Goal: Information Seeking & Learning: Find specific fact

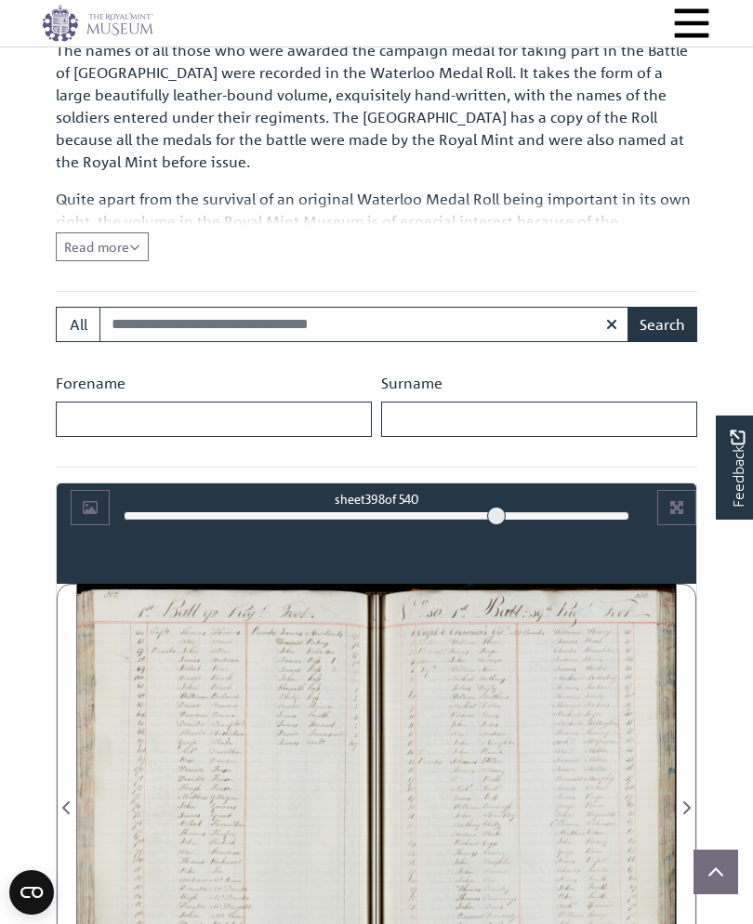
scroll to position [496, 0]
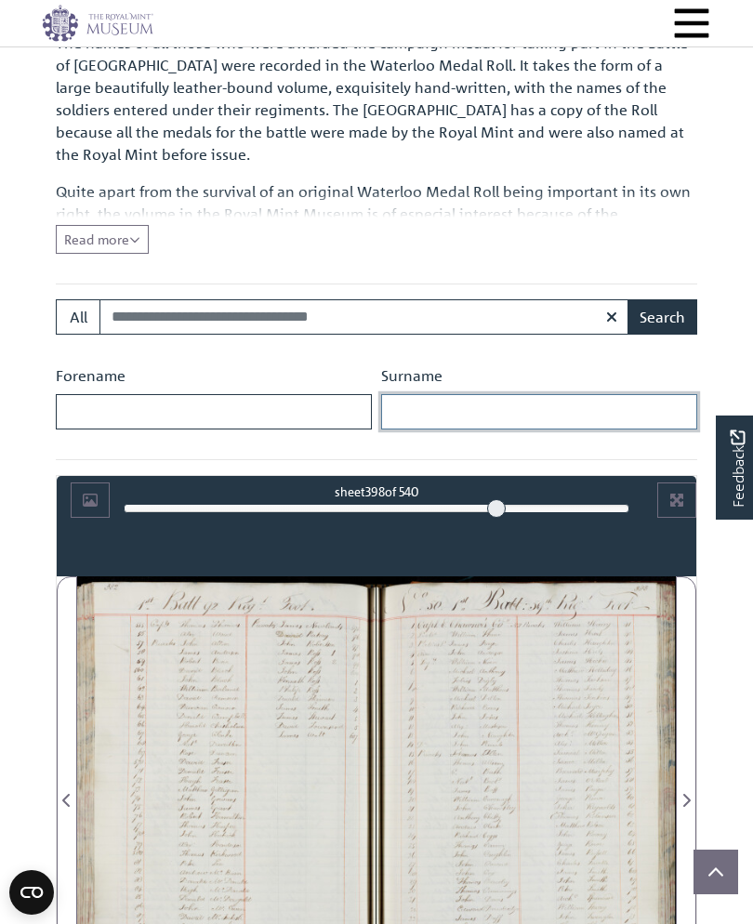
click at [426, 409] on input "Surname" at bounding box center [539, 411] width 316 height 35
type input "******"
click at [662, 315] on button "Search" at bounding box center [663, 316] width 70 height 35
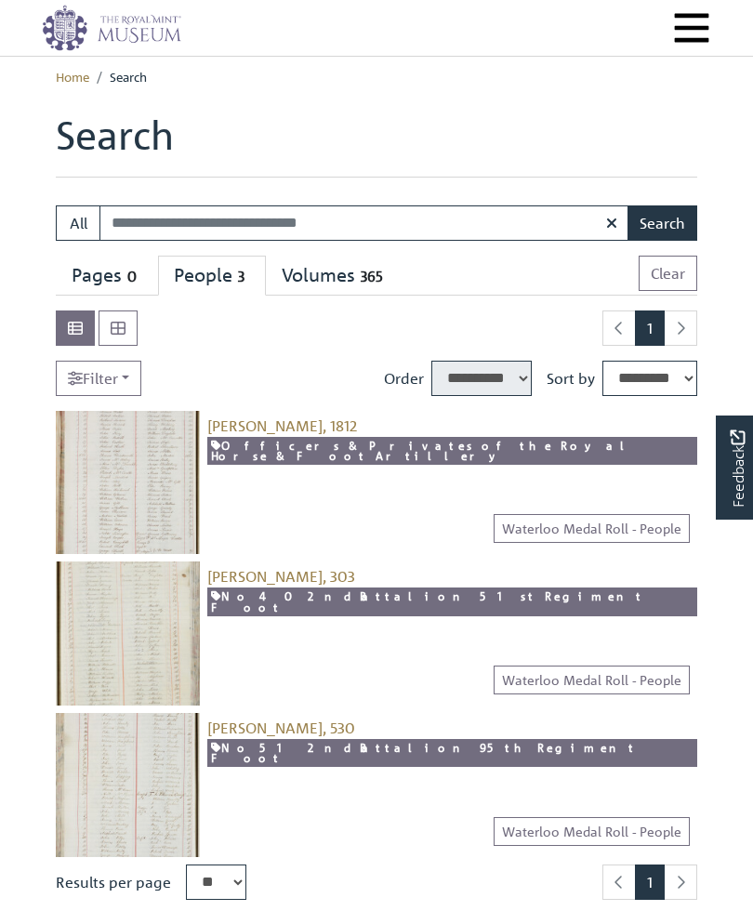
select select "****"
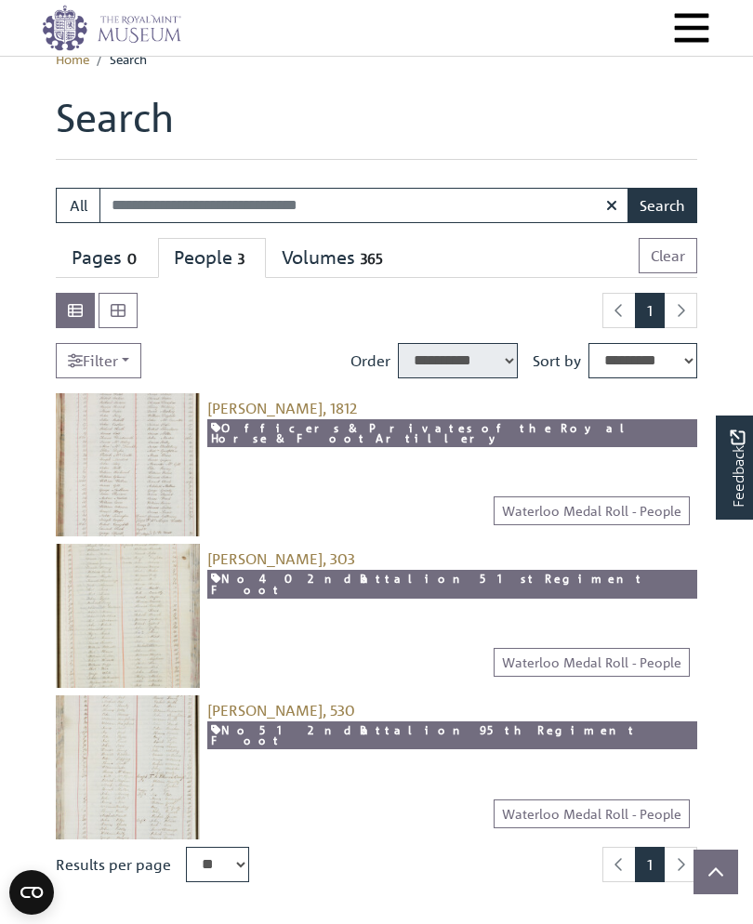
scroll to position [14, 0]
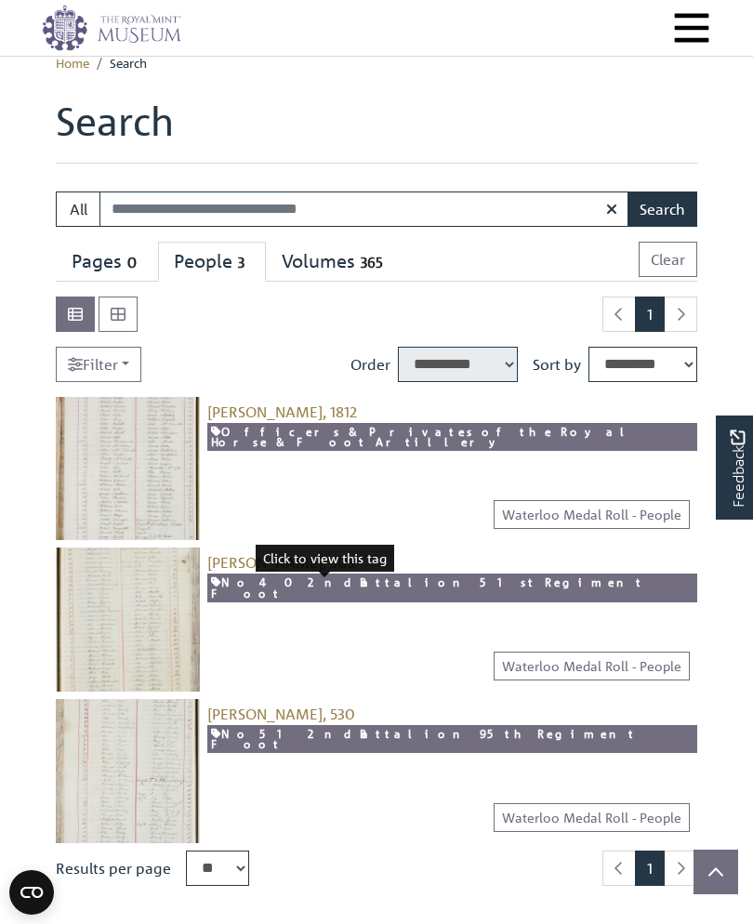
click at [310, 582] on link "No 40 2nd Battalion 51st Regiment Foot" at bounding box center [452, 588] width 490 height 29
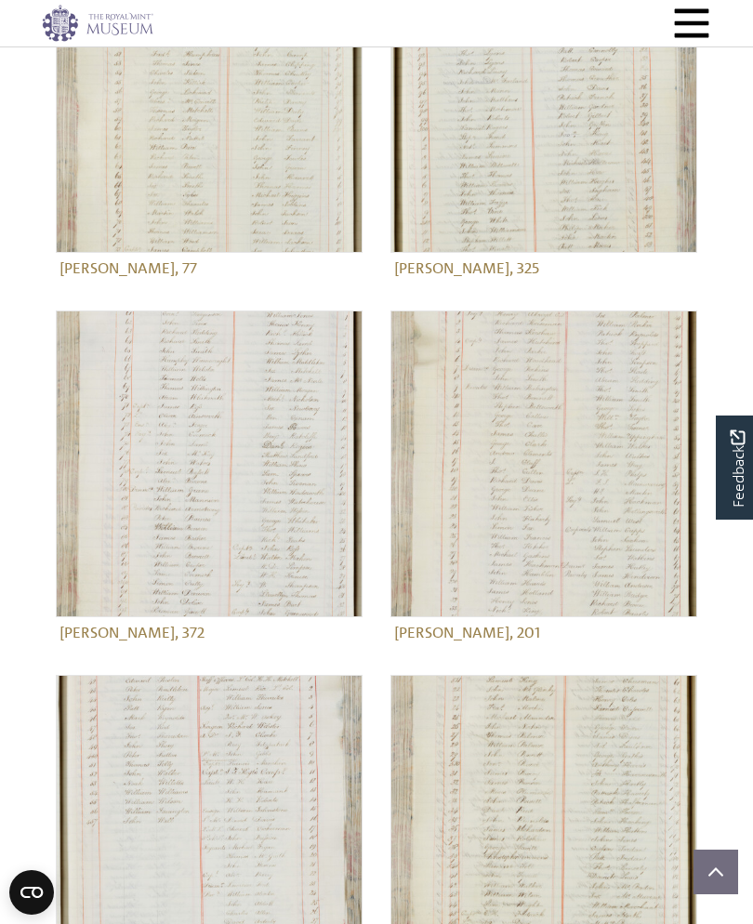
scroll to position [1137, 0]
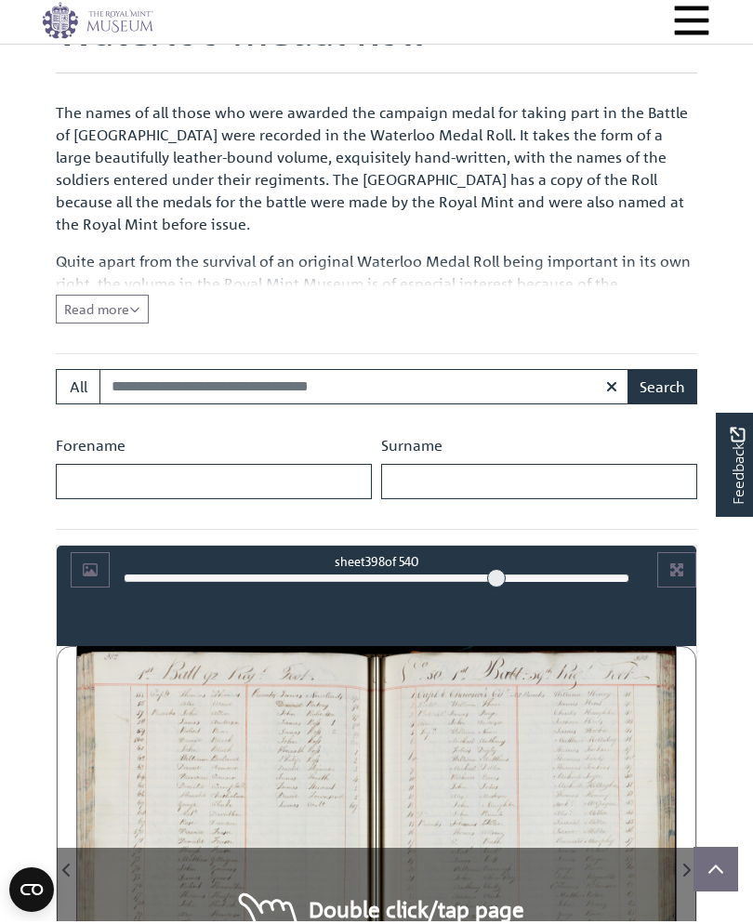
scroll to position [427, 0]
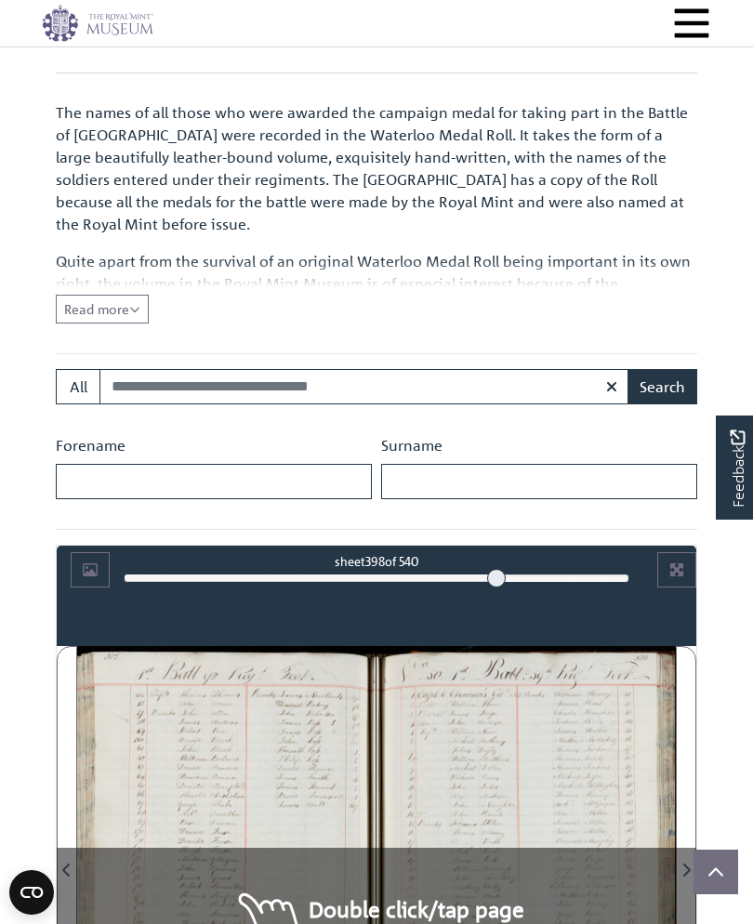
click at [648, 452] on div "Surname" at bounding box center [539, 466] width 325 height 65
click at [430, 493] on input "Surname" at bounding box center [539, 481] width 316 height 35
type input "*****"
click at [662, 389] on button "Search" at bounding box center [663, 386] width 70 height 35
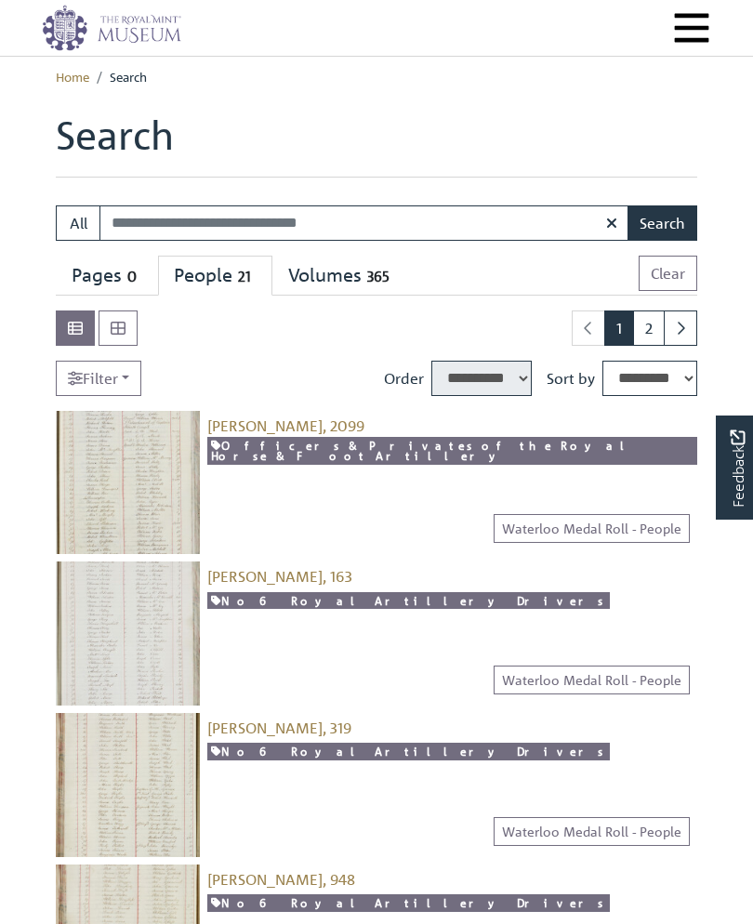
select select "****"
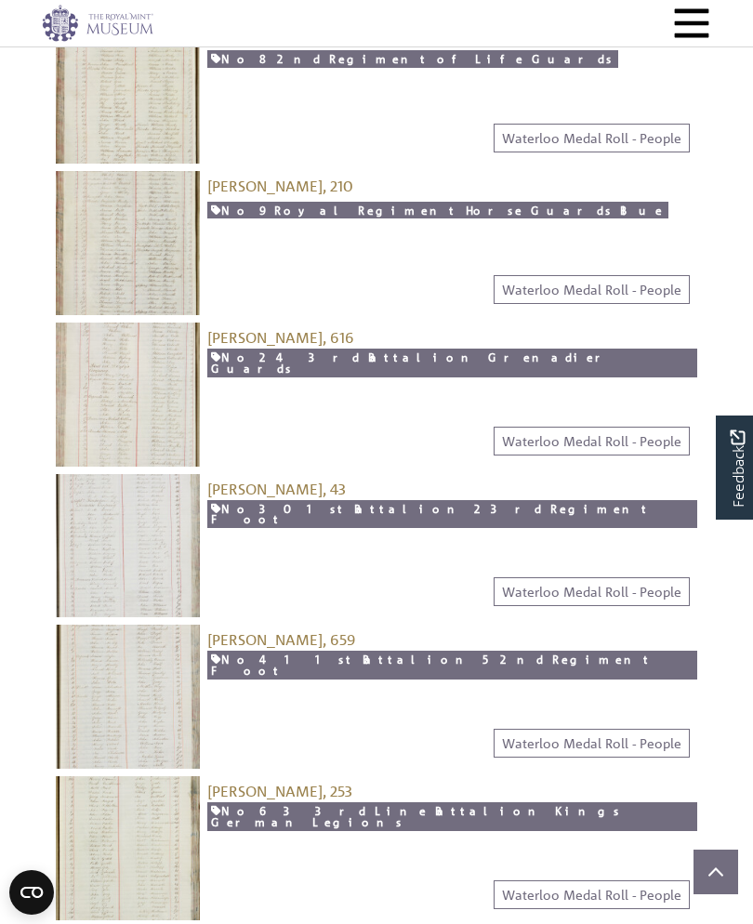
scroll to position [1139, 0]
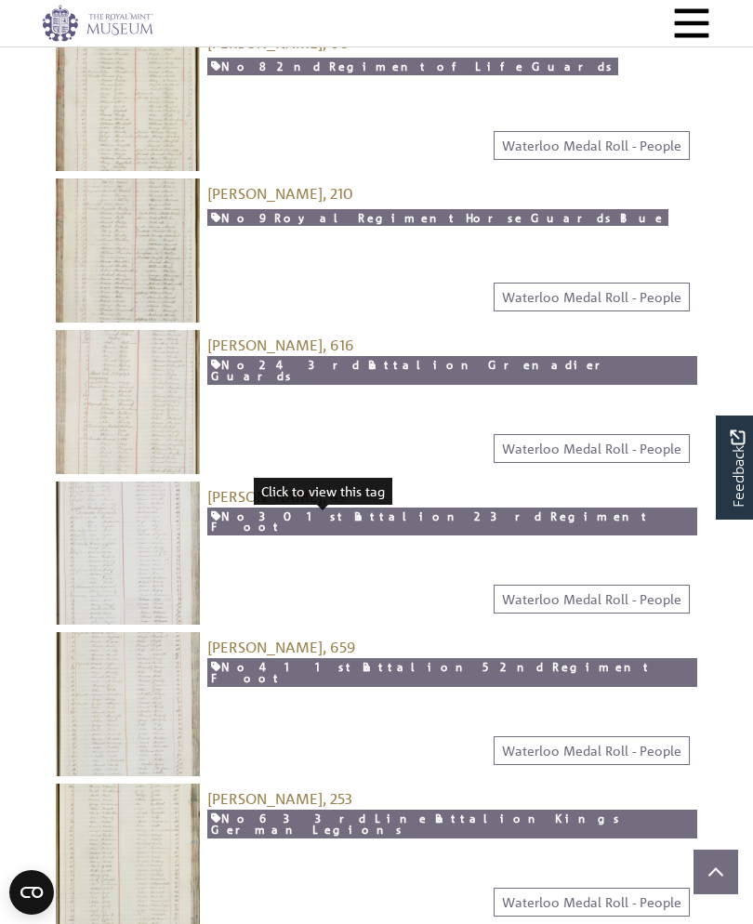
click at [321, 522] on link "No 30 1st Battalion 23rd Regiment Foot" at bounding box center [452, 522] width 490 height 29
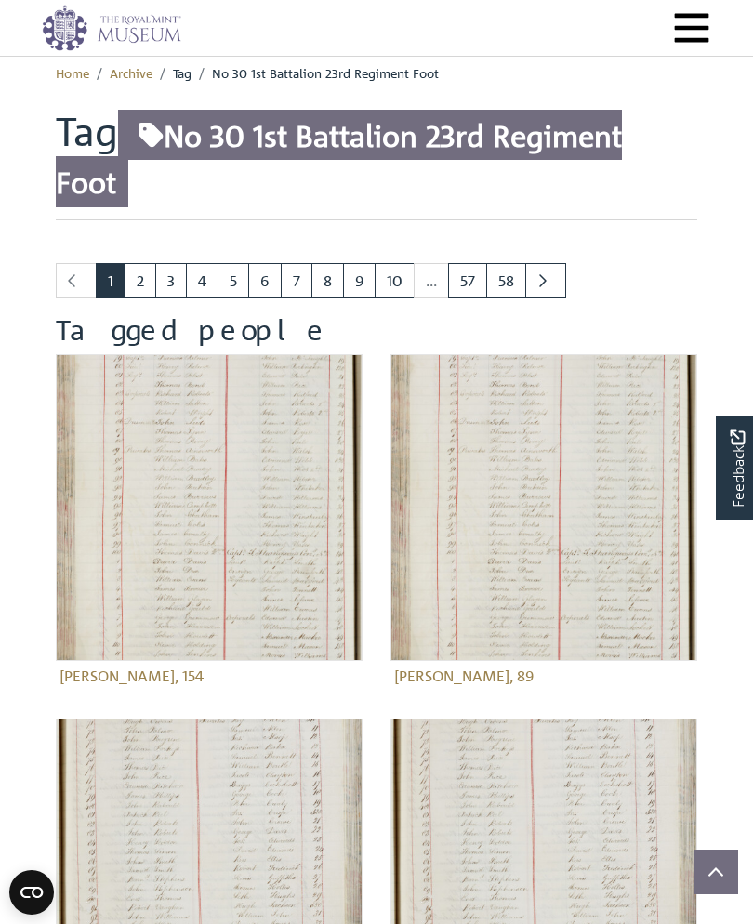
scroll to position [7, 0]
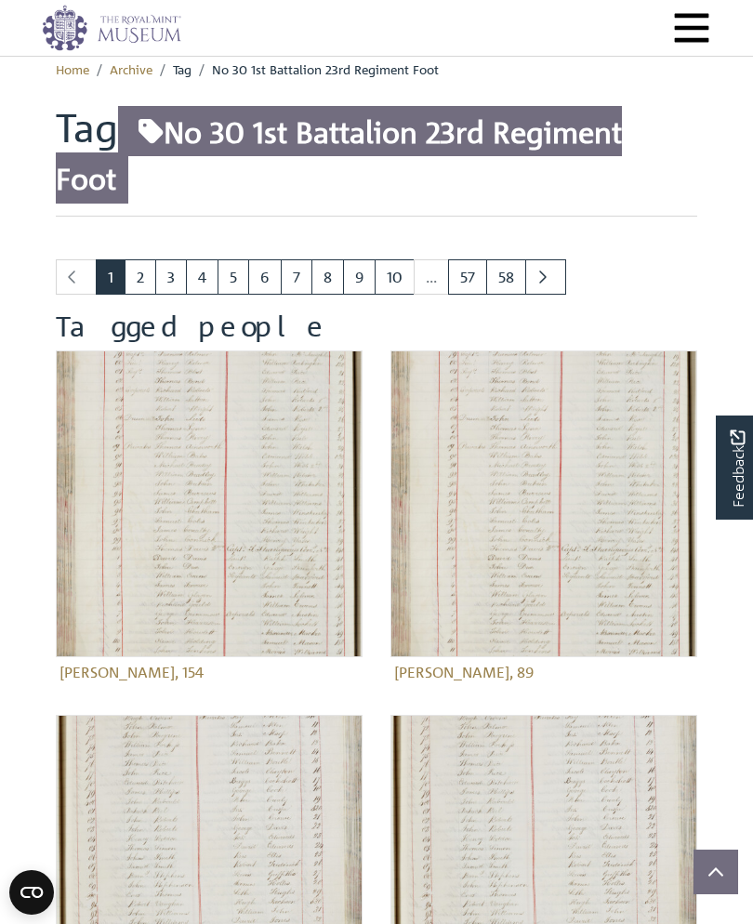
click at [365, 285] on link "9" at bounding box center [359, 276] width 33 height 35
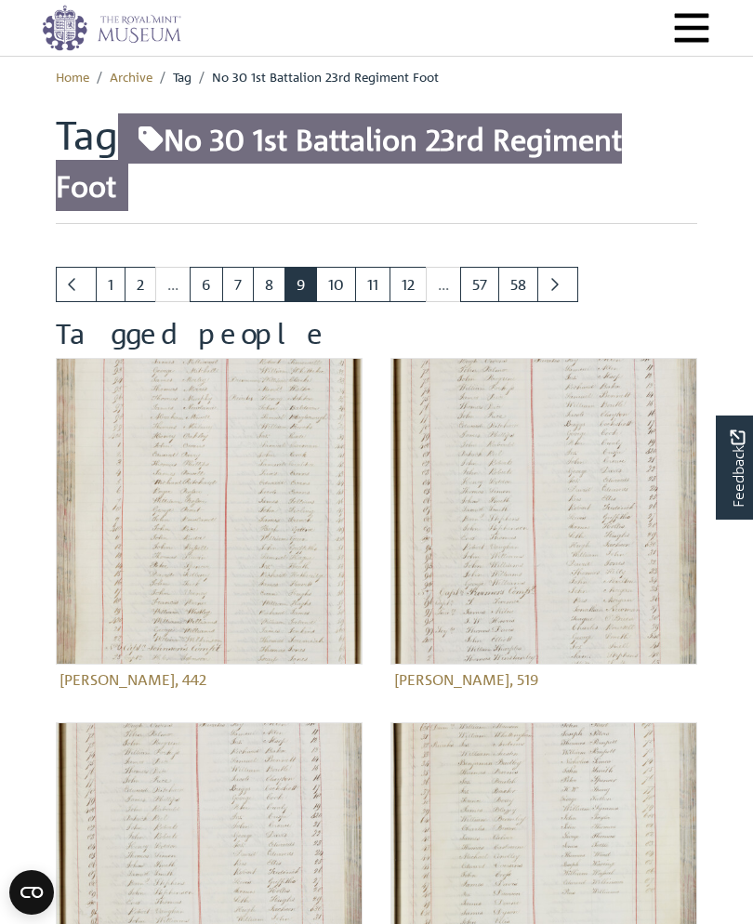
click at [481, 289] on link "57" at bounding box center [479, 284] width 39 height 35
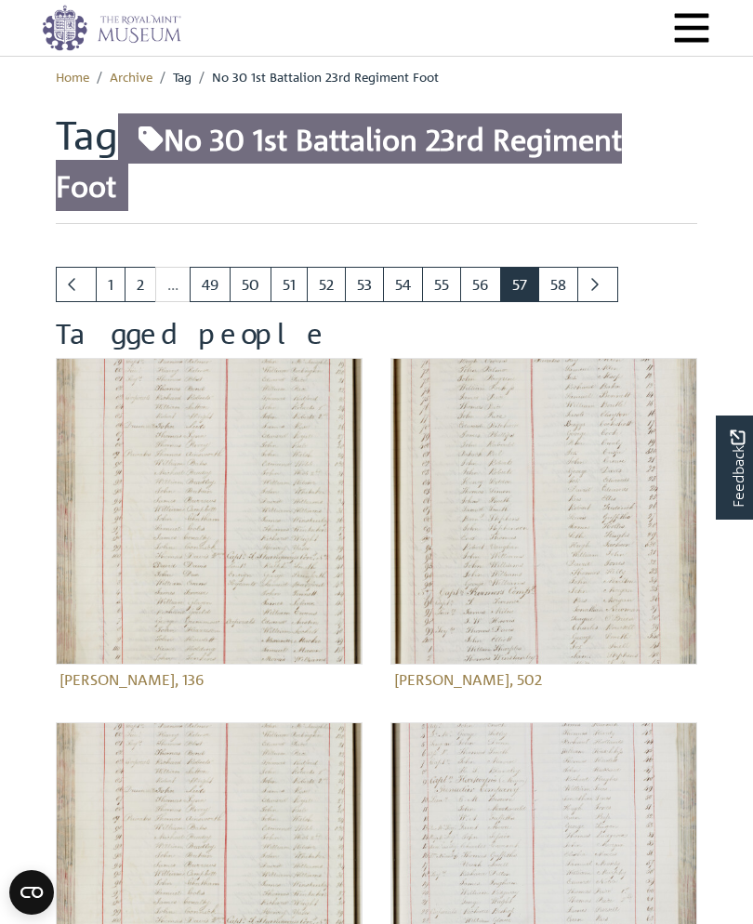
click at [206, 284] on link "49" at bounding box center [210, 284] width 41 height 35
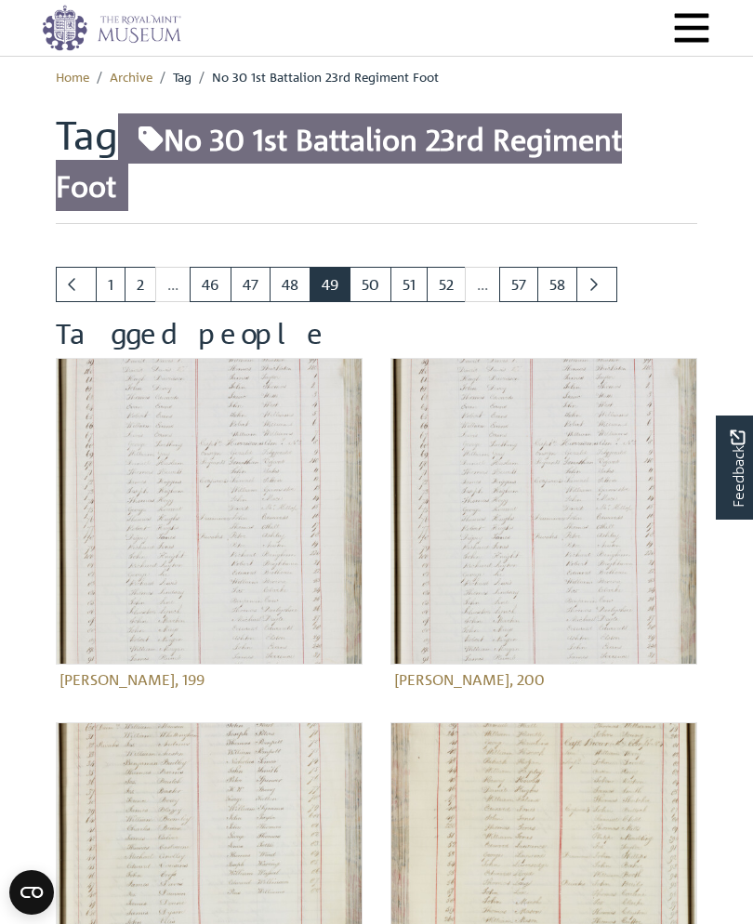
click at [203, 280] on link "46" at bounding box center [211, 284] width 42 height 35
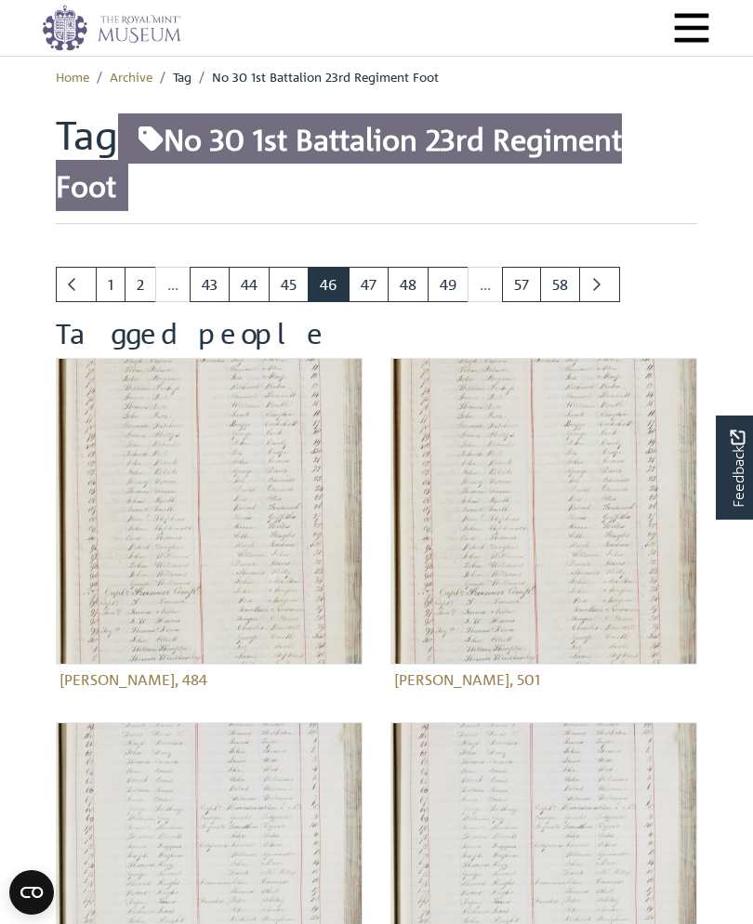
click at [218, 276] on link "43" at bounding box center [210, 284] width 40 height 35
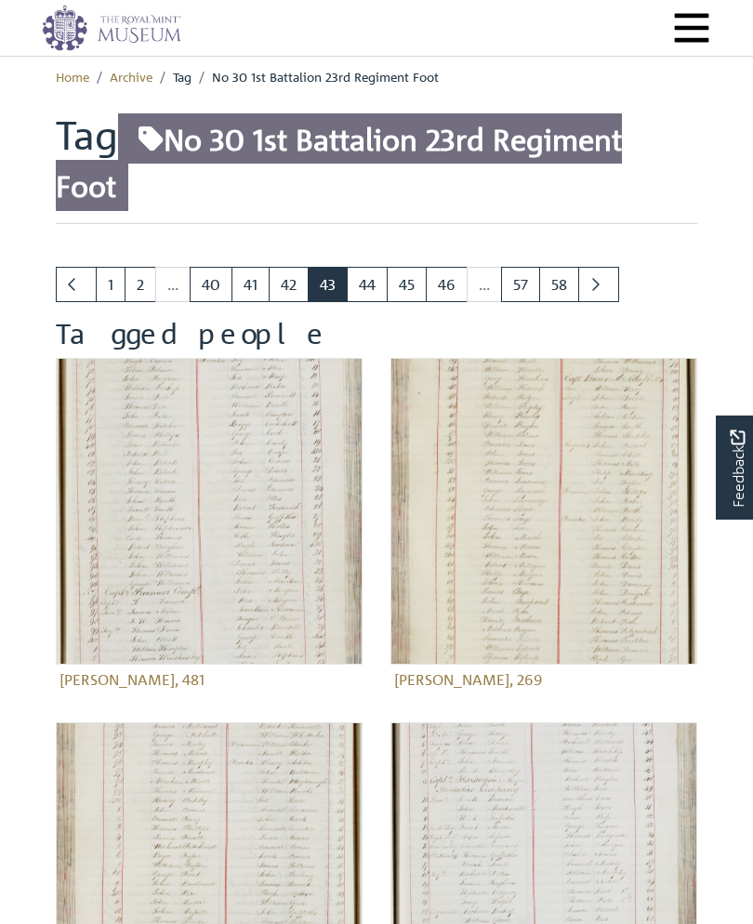
click at [210, 287] on link "40" at bounding box center [211, 284] width 43 height 35
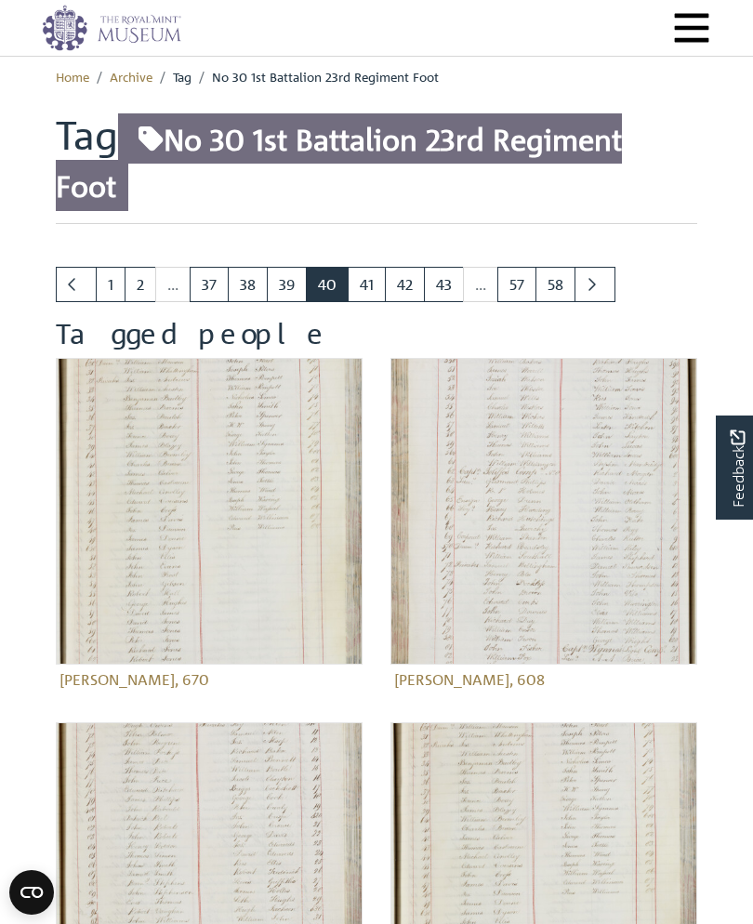
click at [200, 283] on link "37" at bounding box center [209, 284] width 39 height 35
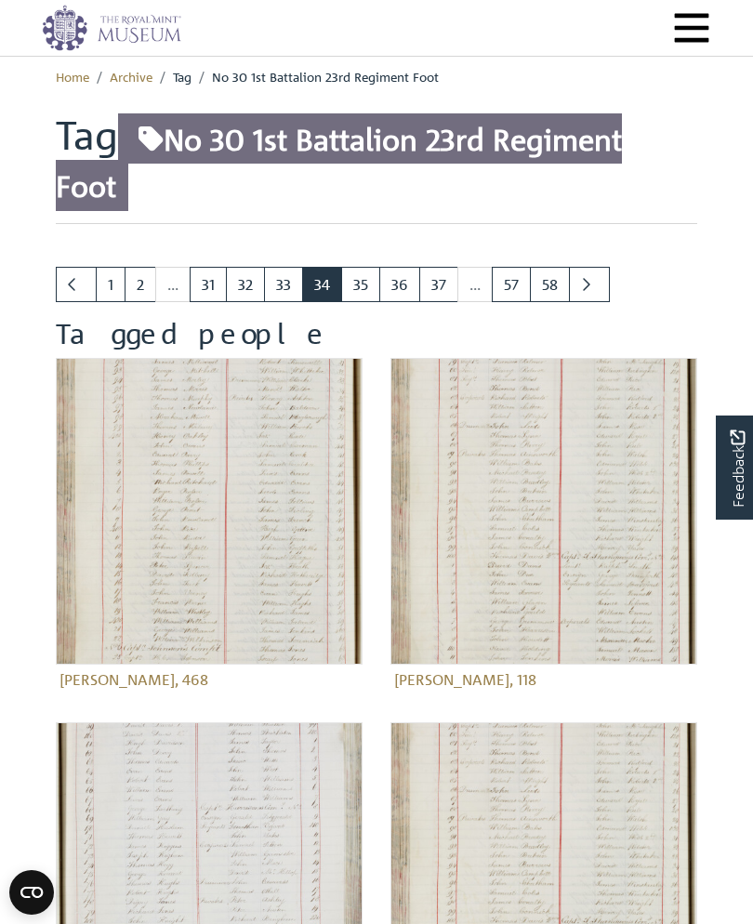
click at [210, 278] on link "31" at bounding box center [208, 284] width 37 height 35
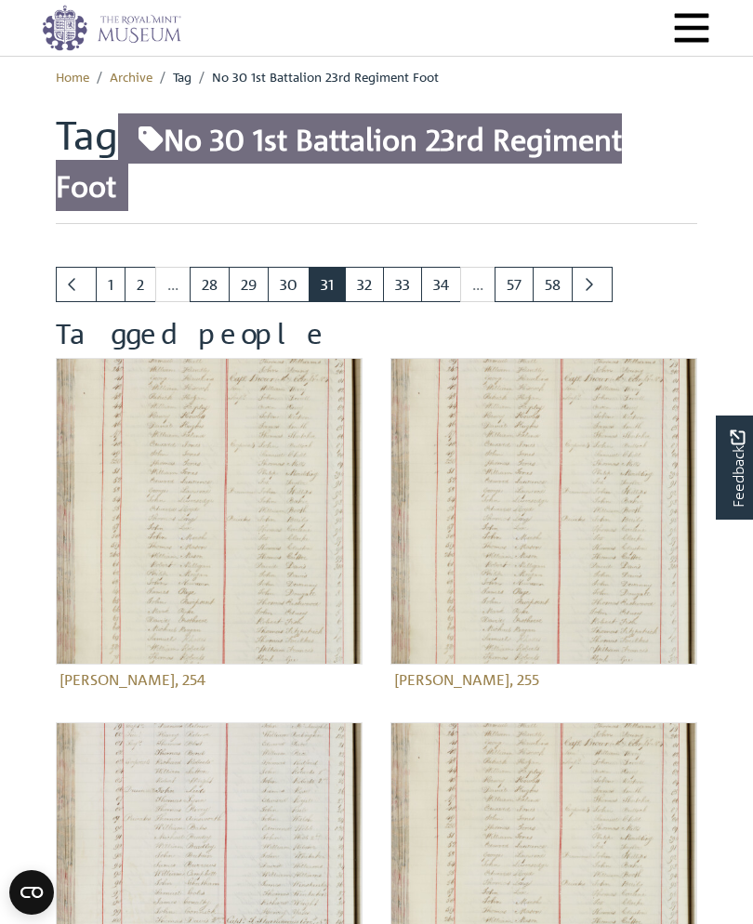
click at [204, 286] on link "28" at bounding box center [210, 284] width 40 height 35
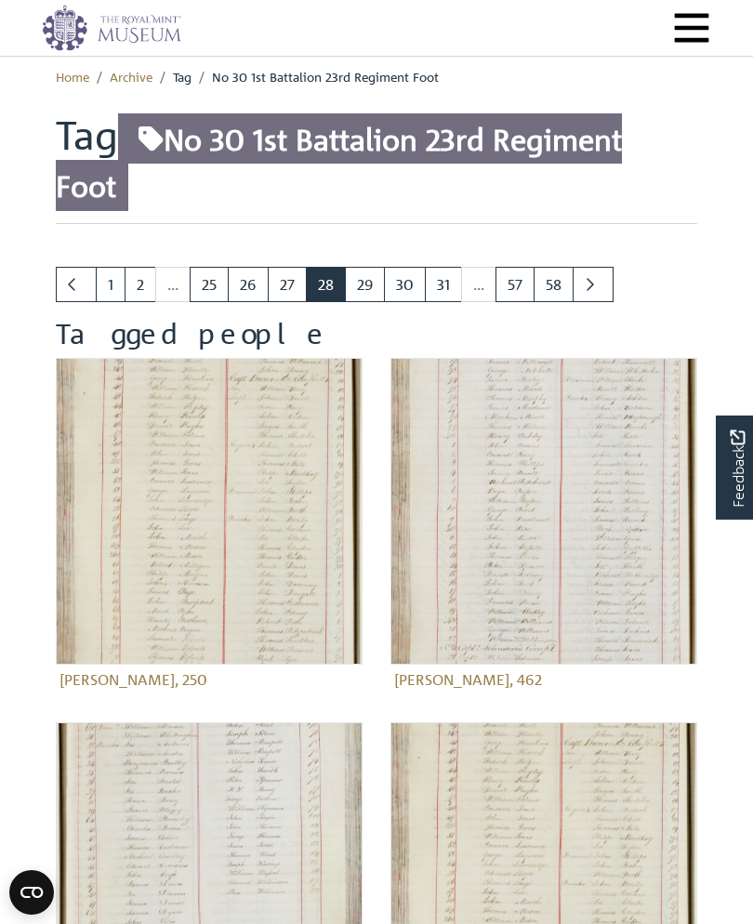
click at [213, 282] on link "25" at bounding box center [209, 284] width 39 height 35
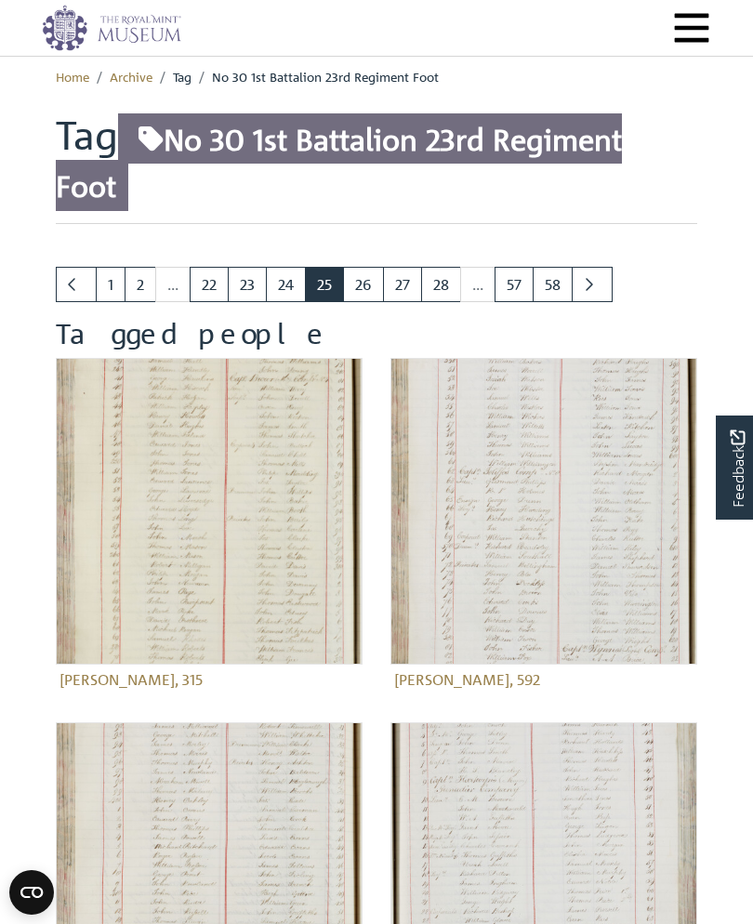
click at [201, 284] on link "22" at bounding box center [209, 284] width 39 height 35
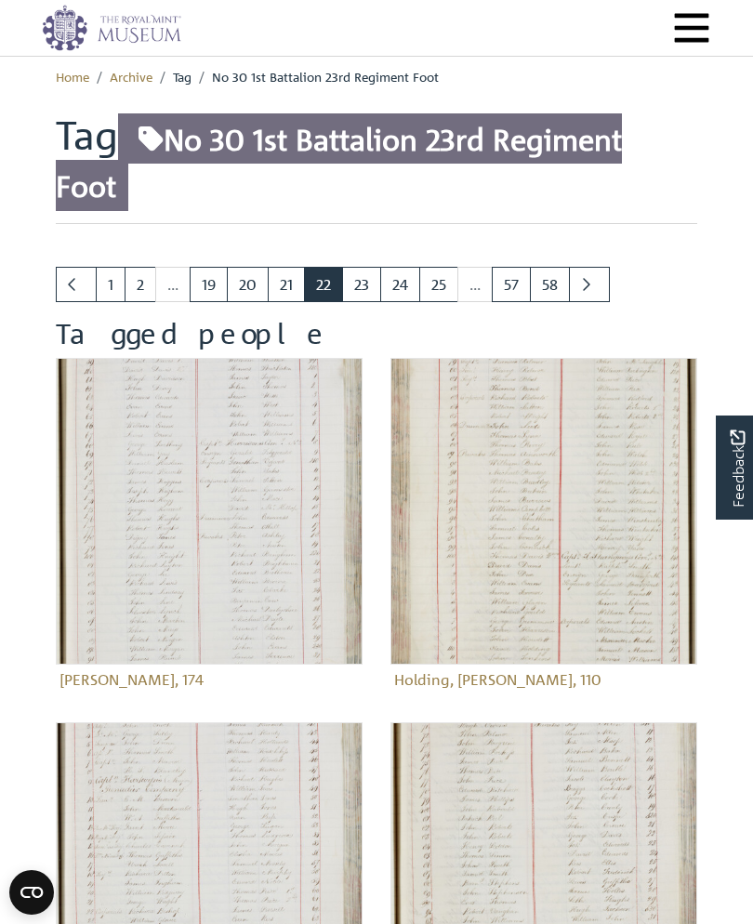
click at [204, 284] on link "19" at bounding box center [209, 284] width 38 height 35
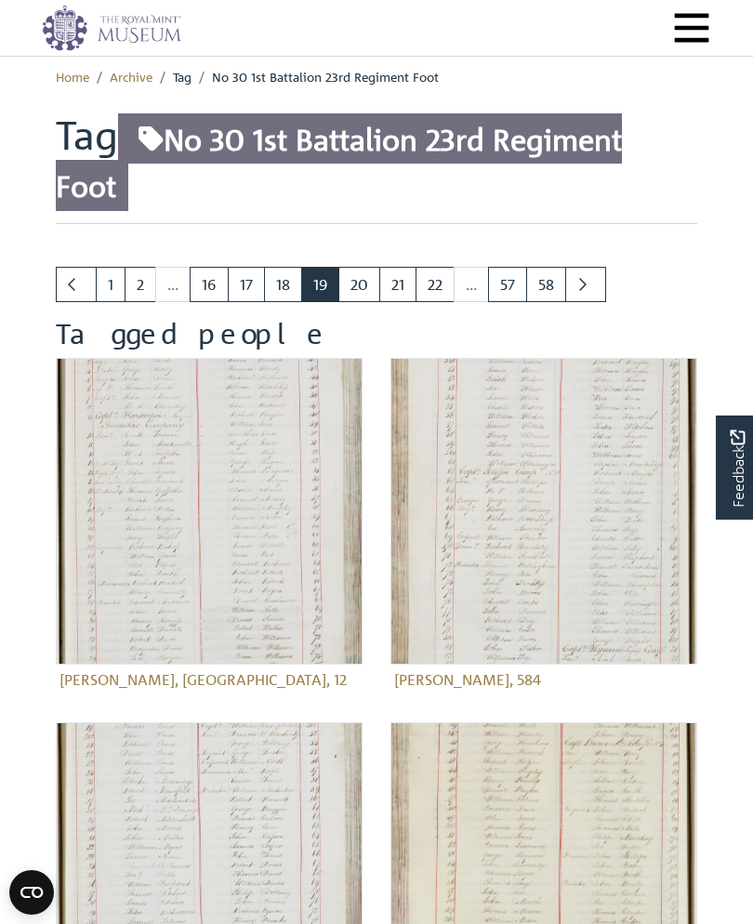
click at [242, 284] on link "17" at bounding box center [246, 284] width 37 height 35
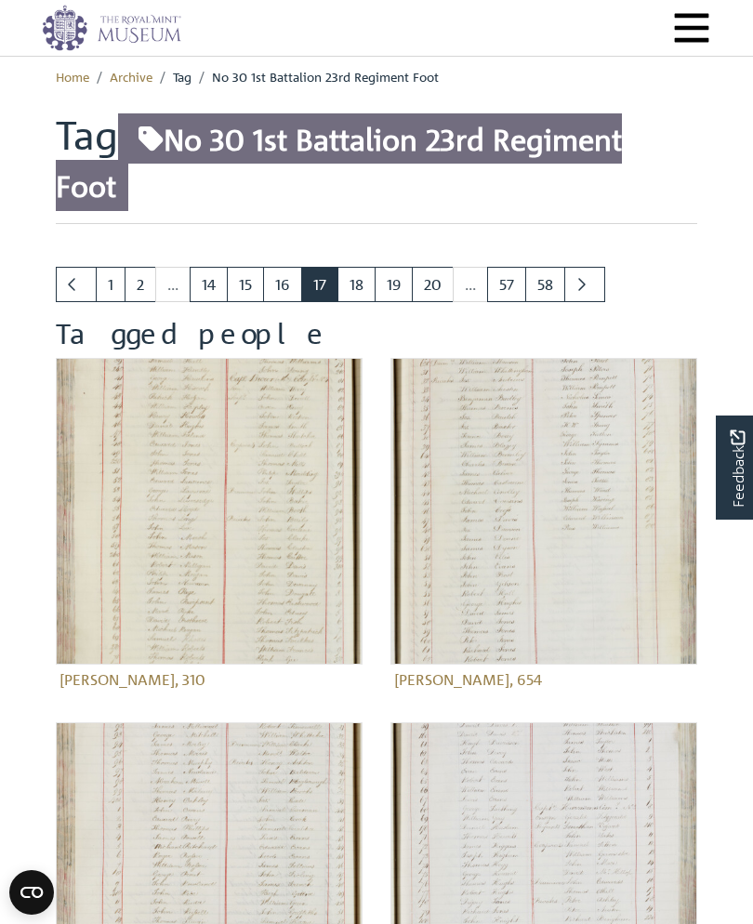
click at [271, 292] on link "16" at bounding box center [282, 284] width 39 height 35
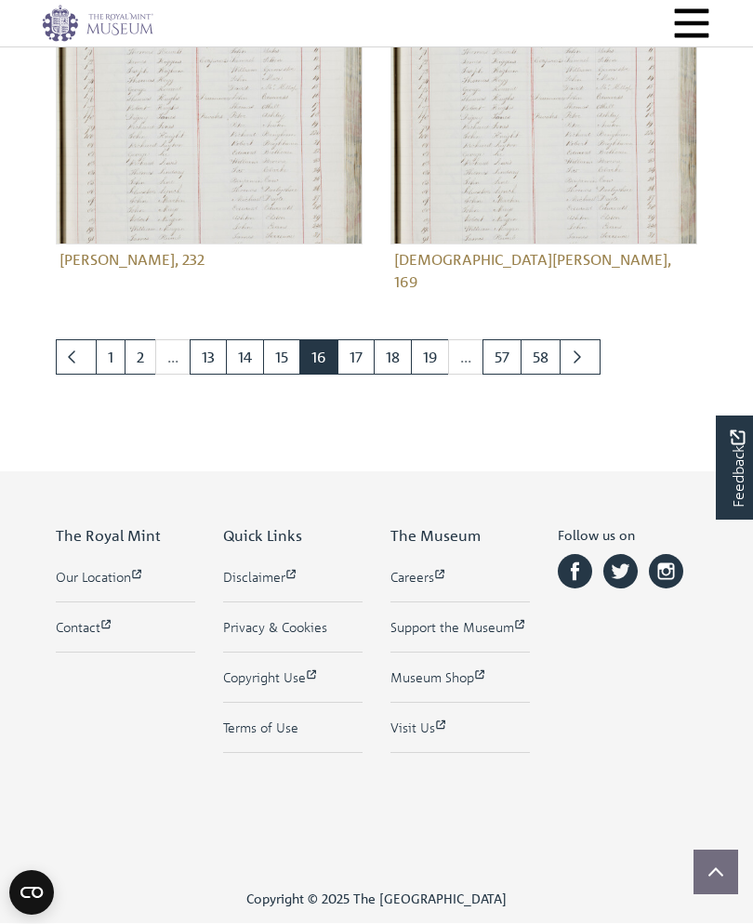
scroll to position [2241, 0]
click at [350, 340] on link "17" at bounding box center [355, 357] width 37 height 35
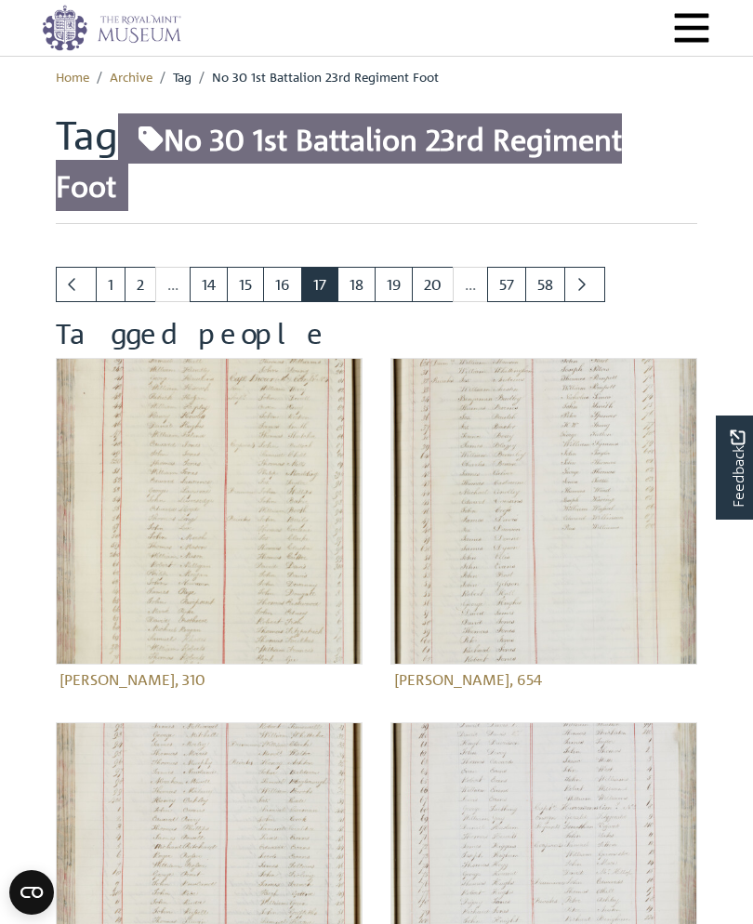
click at [351, 285] on link "18" at bounding box center [356, 284] width 38 height 35
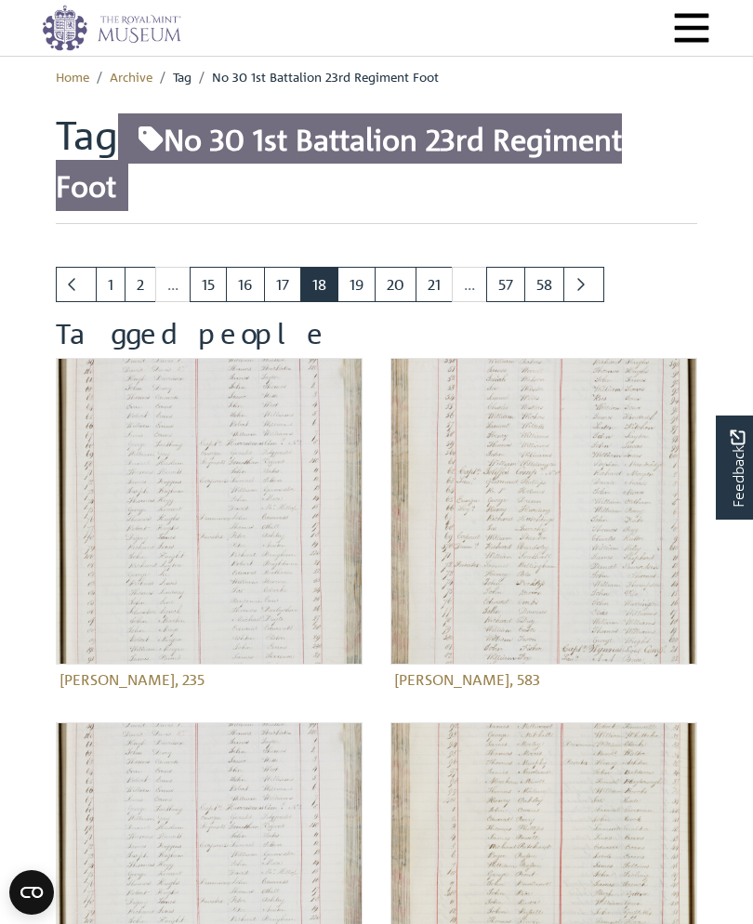
click at [360, 284] on link "19" at bounding box center [356, 284] width 38 height 35
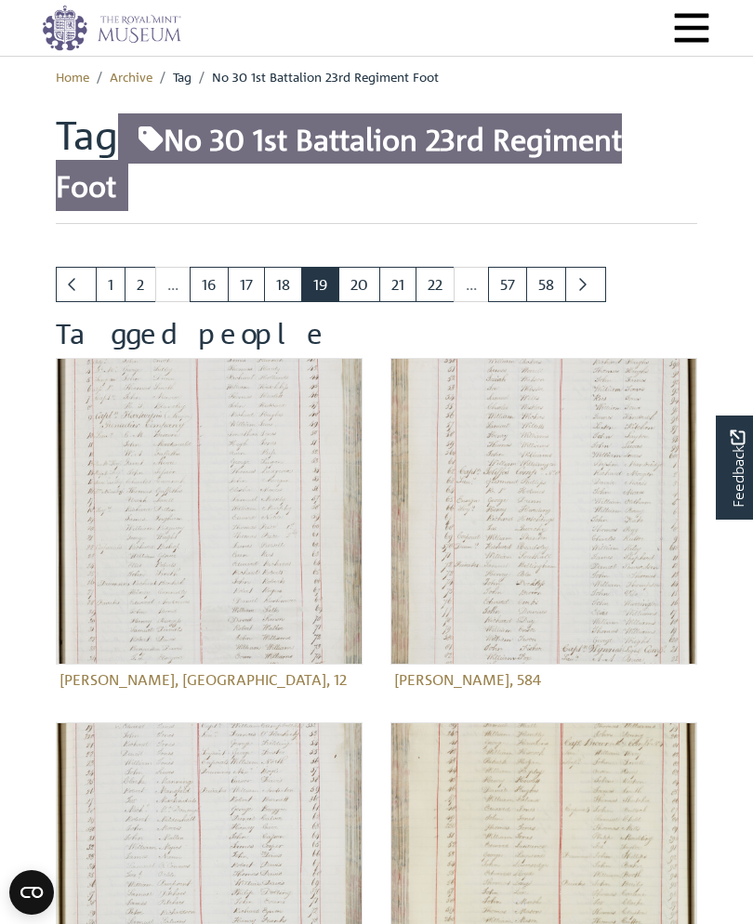
click at [359, 285] on link "20" at bounding box center [359, 284] width 42 height 35
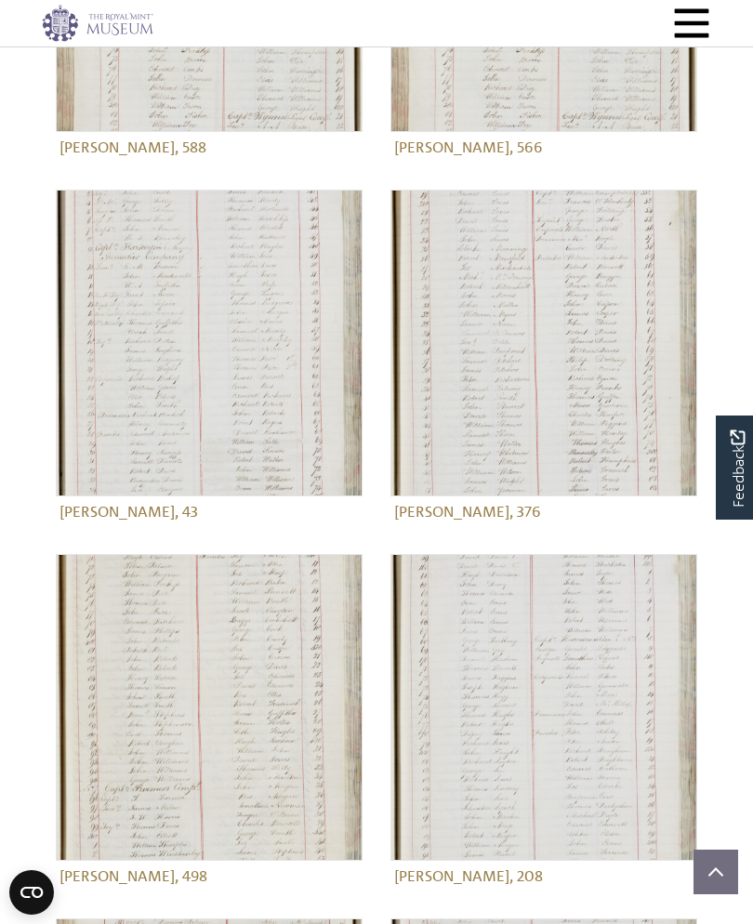
scroll to position [884, 0]
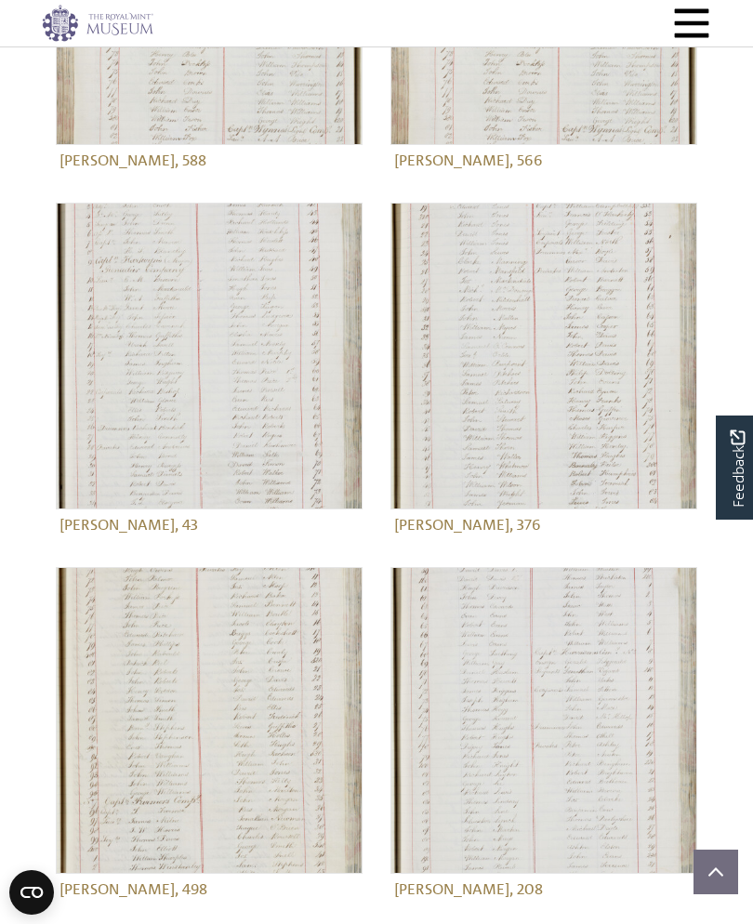
click at [243, 390] on img at bounding box center [209, 356] width 307 height 307
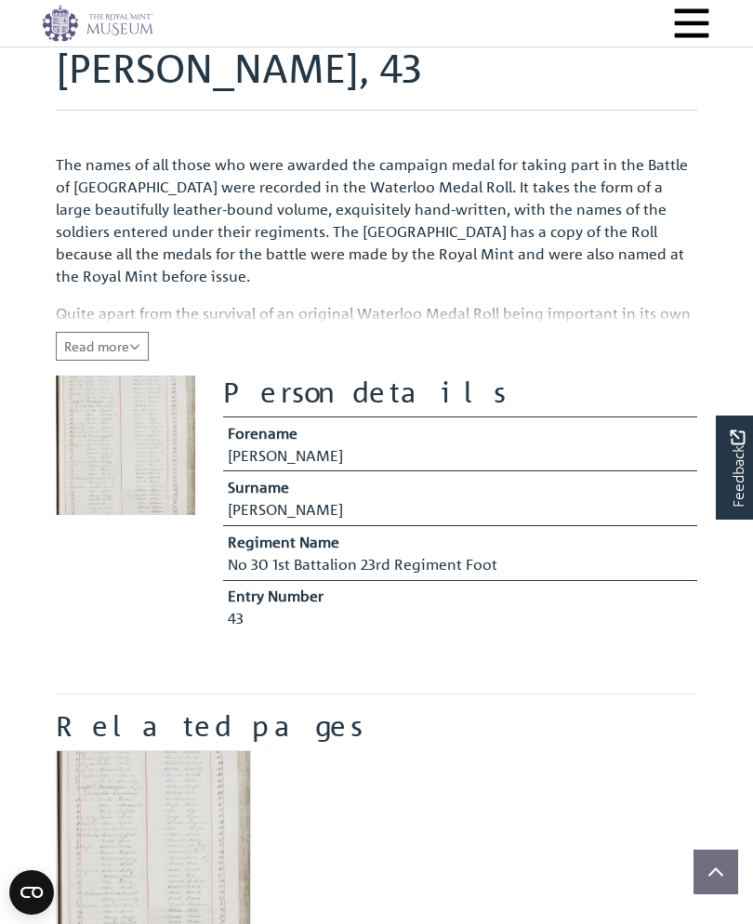
scroll to position [115, 0]
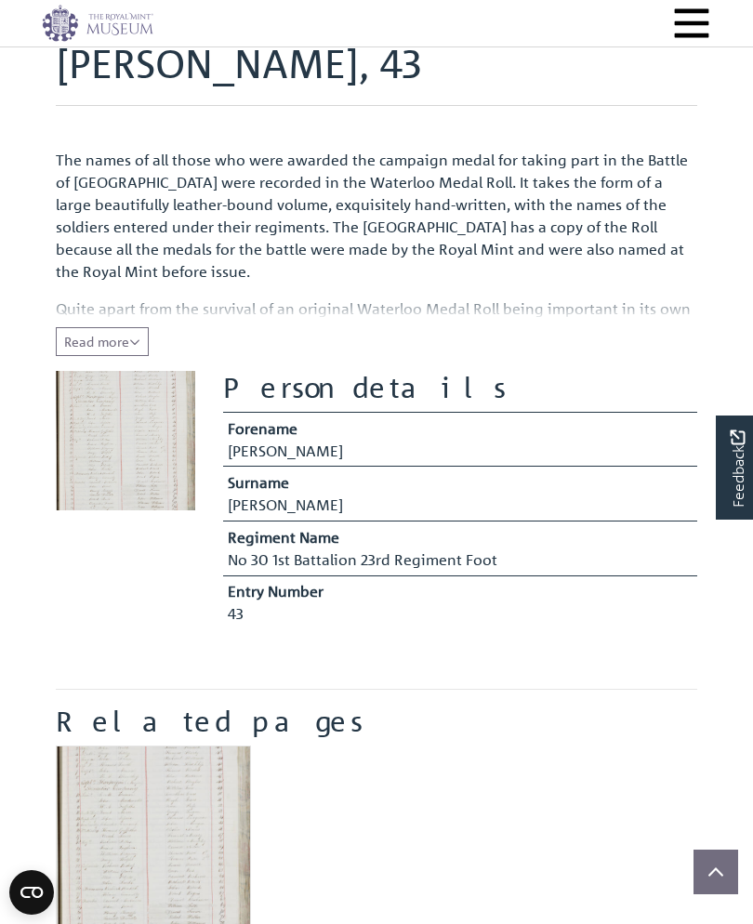
click at [119, 347] on span "Read more" at bounding box center [102, 341] width 76 height 17
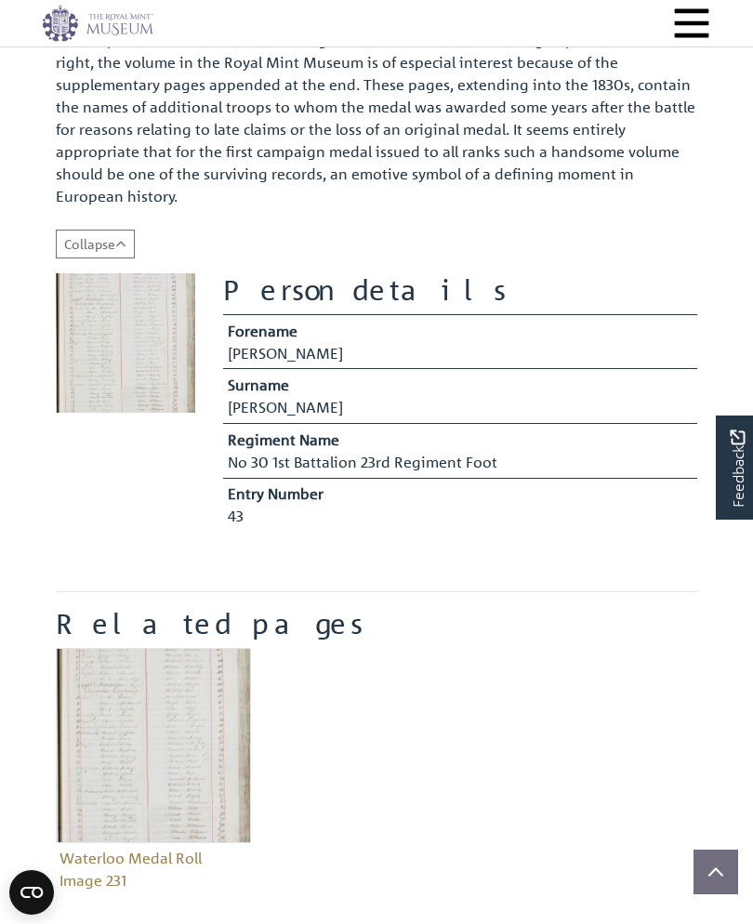
scroll to position [383, 0]
click at [124, 337] on img at bounding box center [125, 343] width 139 height 139
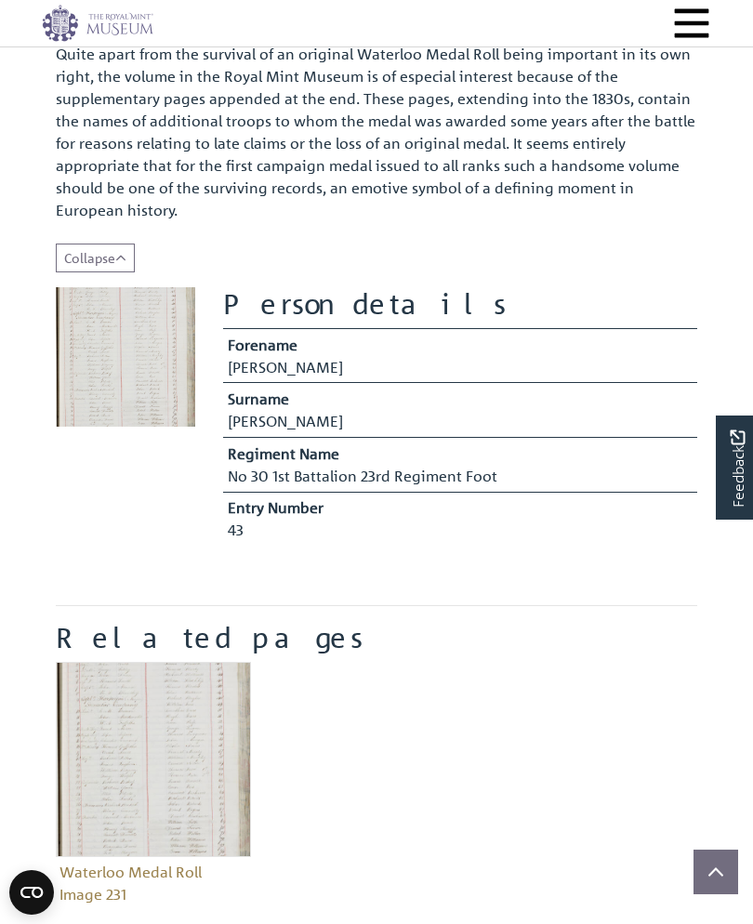
scroll to position [377, 0]
